Goal: Transaction & Acquisition: Subscribe to service/newsletter

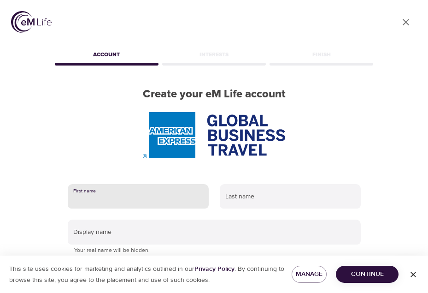
click at [190, 192] on input "text" at bounding box center [138, 196] width 141 height 25
type input "Eija"
type input "Utriainen"
type input "eija.utriainen@amexgbt.com"
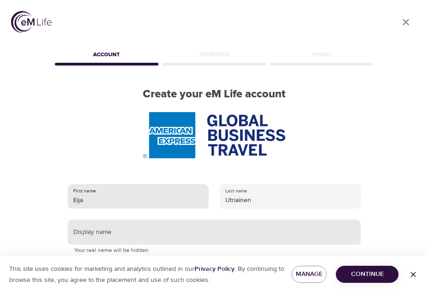
click at [122, 236] on input "text" at bounding box center [214, 232] width 293 height 25
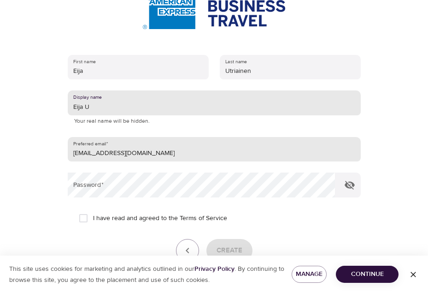
scroll to position [184, 0]
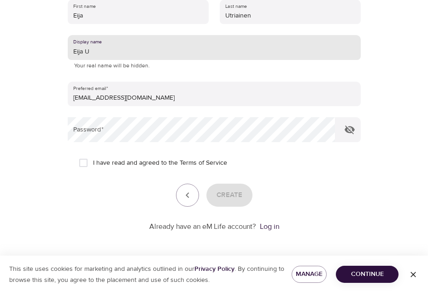
type input "Eija U"
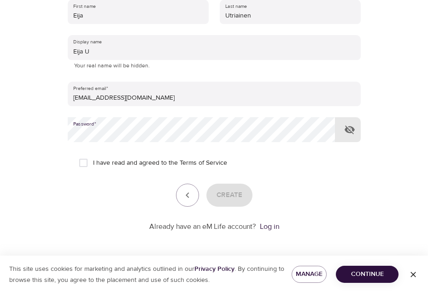
click at [82, 166] on input "I have read and agreed to the Terms of Service" at bounding box center [83, 162] width 19 height 19
checkbox input "true"
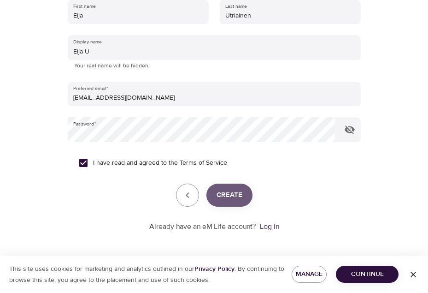
click at [228, 196] on span "Create" at bounding box center [230, 195] width 26 height 12
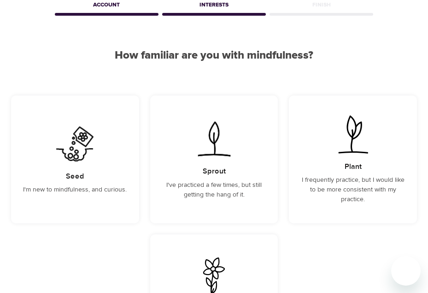
scroll to position [46, 0]
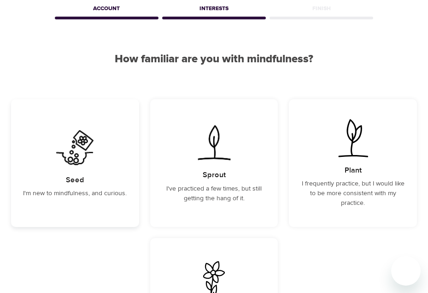
click at [94, 137] on img at bounding box center [75, 147] width 47 height 41
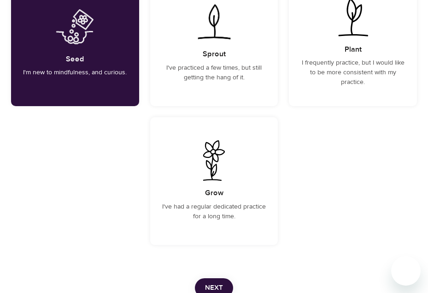
scroll to position [184, 0]
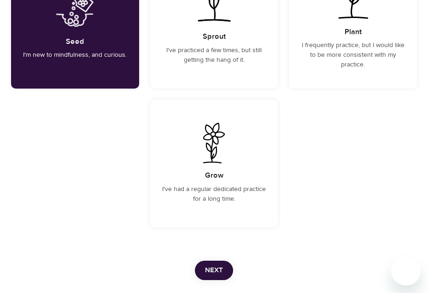
click at [215, 270] on span "Next" at bounding box center [214, 270] width 18 height 12
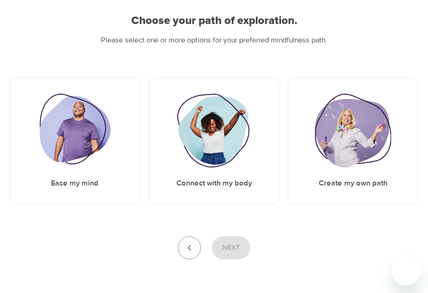
scroll to position [92, 0]
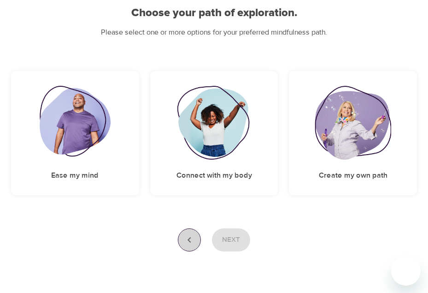
click at [187, 240] on icon "button" at bounding box center [189, 239] width 11 height 11
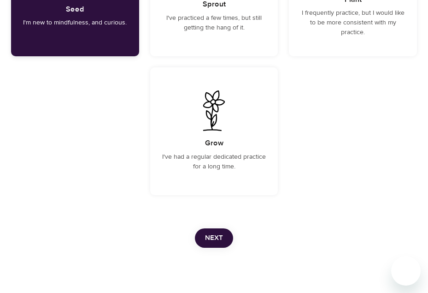
click at [77, 7] on h5 "Seed" at bounding box center [75, 10] width 18 height 10
click at [227, 243] on button "Next" at bounding box center [214, 237] width 38 height 19
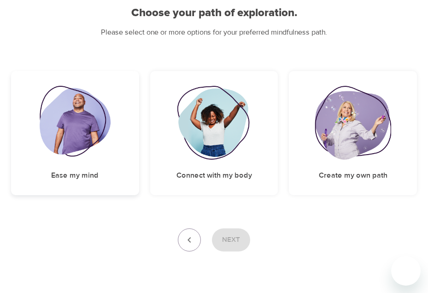
click at [90, 137] on img at bounding box center [75, 123] width 71 height 74
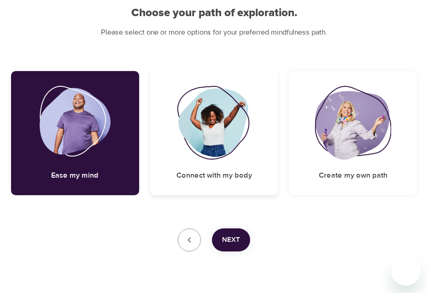
click at [196, 131] on img at bounding box center [214, 123] width 75 height 74
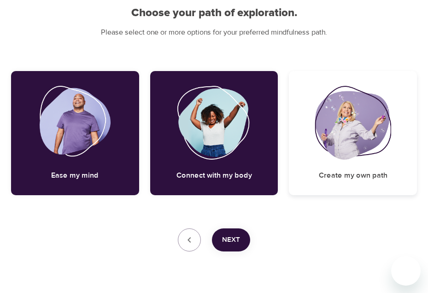
click at [373, 136] on img at bounding box center [353, 123] width 77 height 74
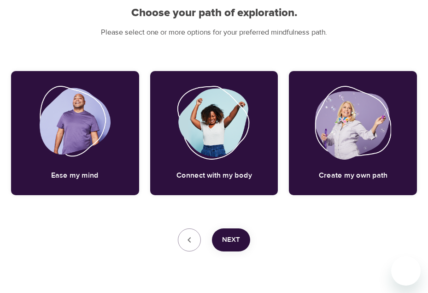
click at [233, 238] on span "Next" at bounding box center [231, 240] width 18 height 12
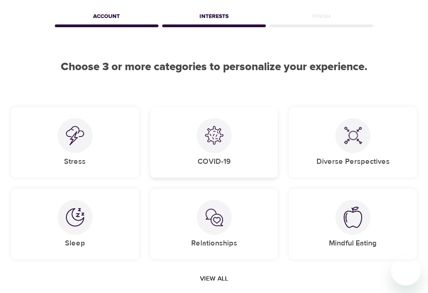
scroll to position [84, 0]
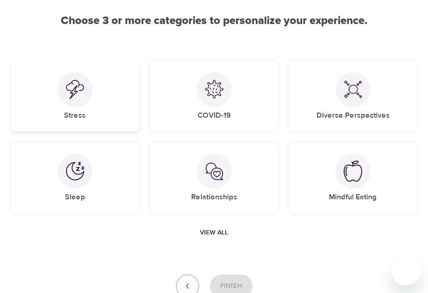
click at [89, 106] on div "Stress" at bounding box center [75, 96] width 128 height 71
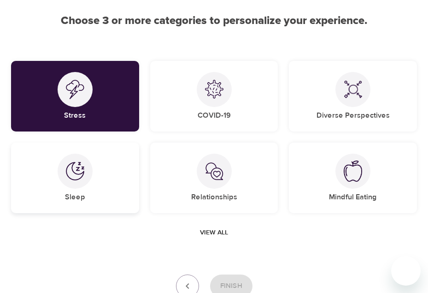
click at [81, 184] on div at bounding box center [75, 171] width 35 height 35
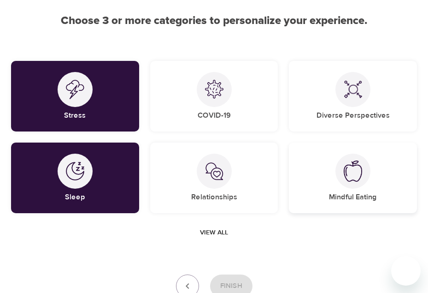
click at [360, 176] on img at bounding box center [353, 171] width 18 height 21
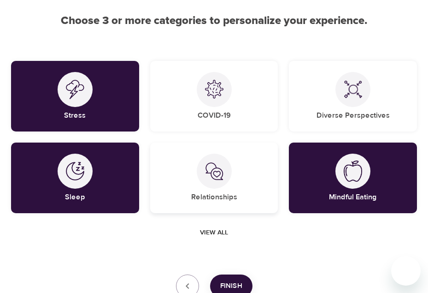
click at [244, 187] on div "Relationships" at bounding box center [214, 178] width 128 height 71
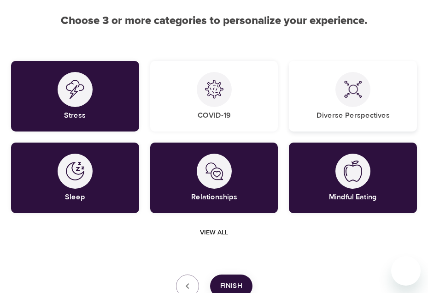
click at [339, 106] on div "Diverse Perspectives" at bounding box center [353, 96] width 128 height 71
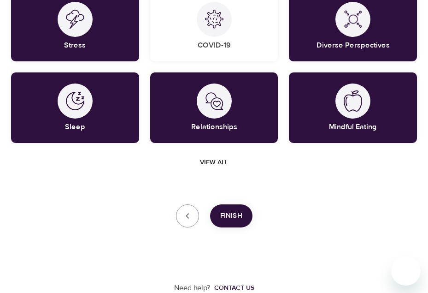
scroll to position [155, 0]
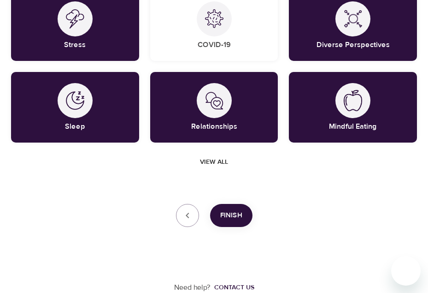
click at [242, 220] on button "Finish" at bounding box center [231, 215] width 42 height 23
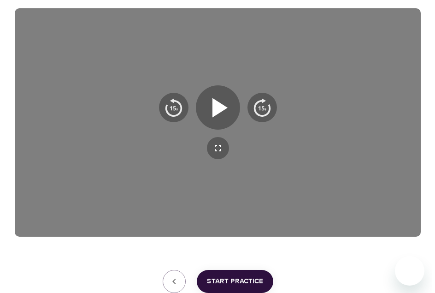
scroll to position [221, 0]
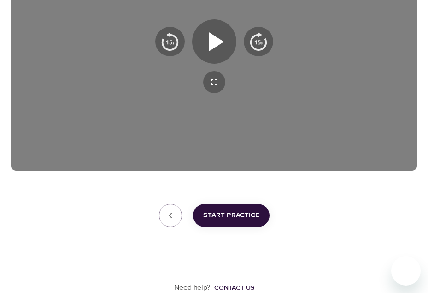
click at [244, 219] on span "Start Practice" at bounding box center [231, 215] width 56 height 12
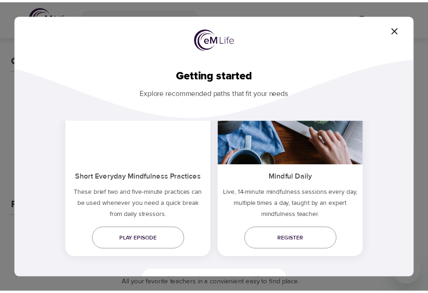
scroll to position [46, 0]
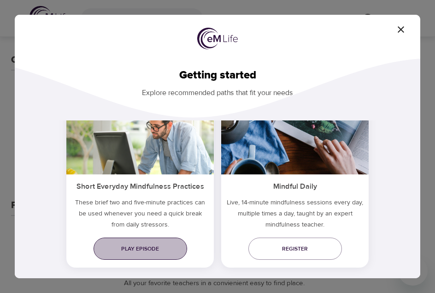
click at [149, 252] on span "Play episode" at bounding box center [140, 249] width 79 height 10
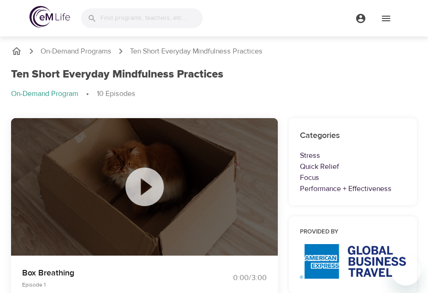
scroll to position [46, 0]
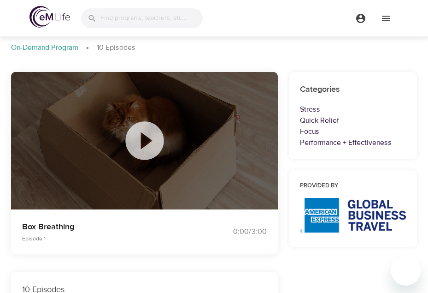
click at [145, 143] on icon at bounding box center [145, 141] width 46 height 46
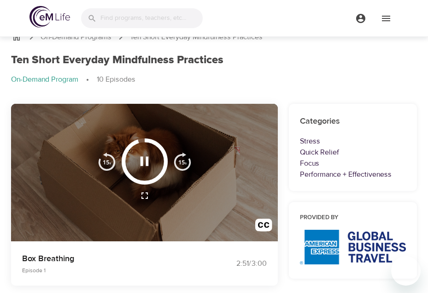
scroll to position [0, 0]
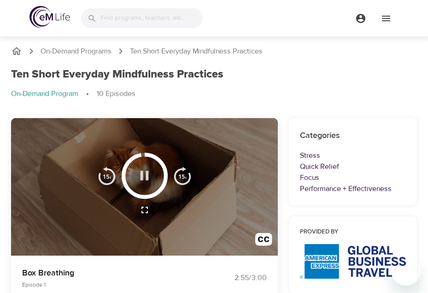
click at [144, 176] on icon "button" at bounding box center [145, 175] width 16 height 16
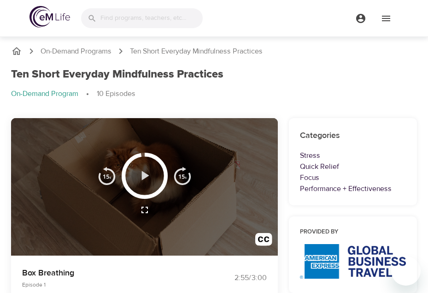
click at [144, 176] on icon "button" at bounding box center [145, 175] width 7 height 9
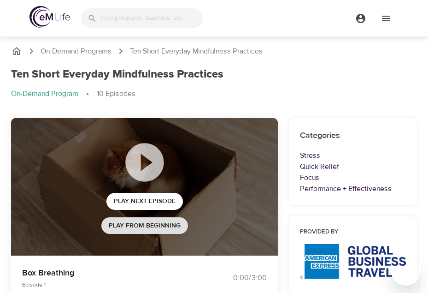
click at [159, 230] on span "Play from beginning" at bounding box center [145, 226] width 72 height 12
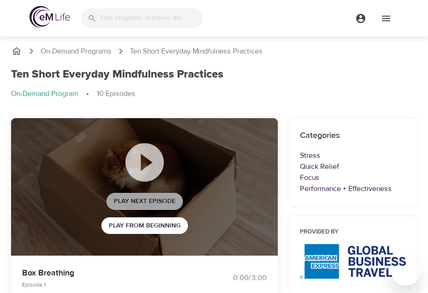
click at [154, 199] on span "Play Next Episode" at bounding box center [145, 202] width 62 height 12
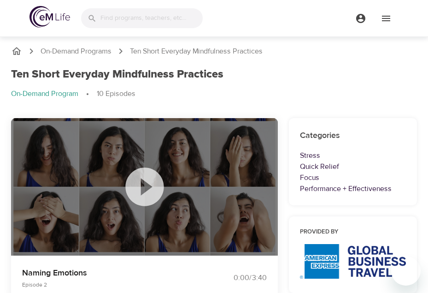
click at [148, 189] on icon at bounding box center [145, 187] width 46 height 46
click at [380, 77] on div "Ten Short Everyday Mindfulness Practices" at bounding box center [214, 74] width 406 height 13
click at [220, 50] on p "Ten Short Everyday Mindfulness Practices" at bounding box center [196, 51] width 133 height 11
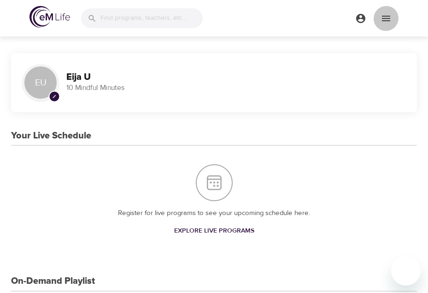
click at [387, 19] on icon "menu" at bounding box center [386, 18] width 11 height 11
